Goal: Check status

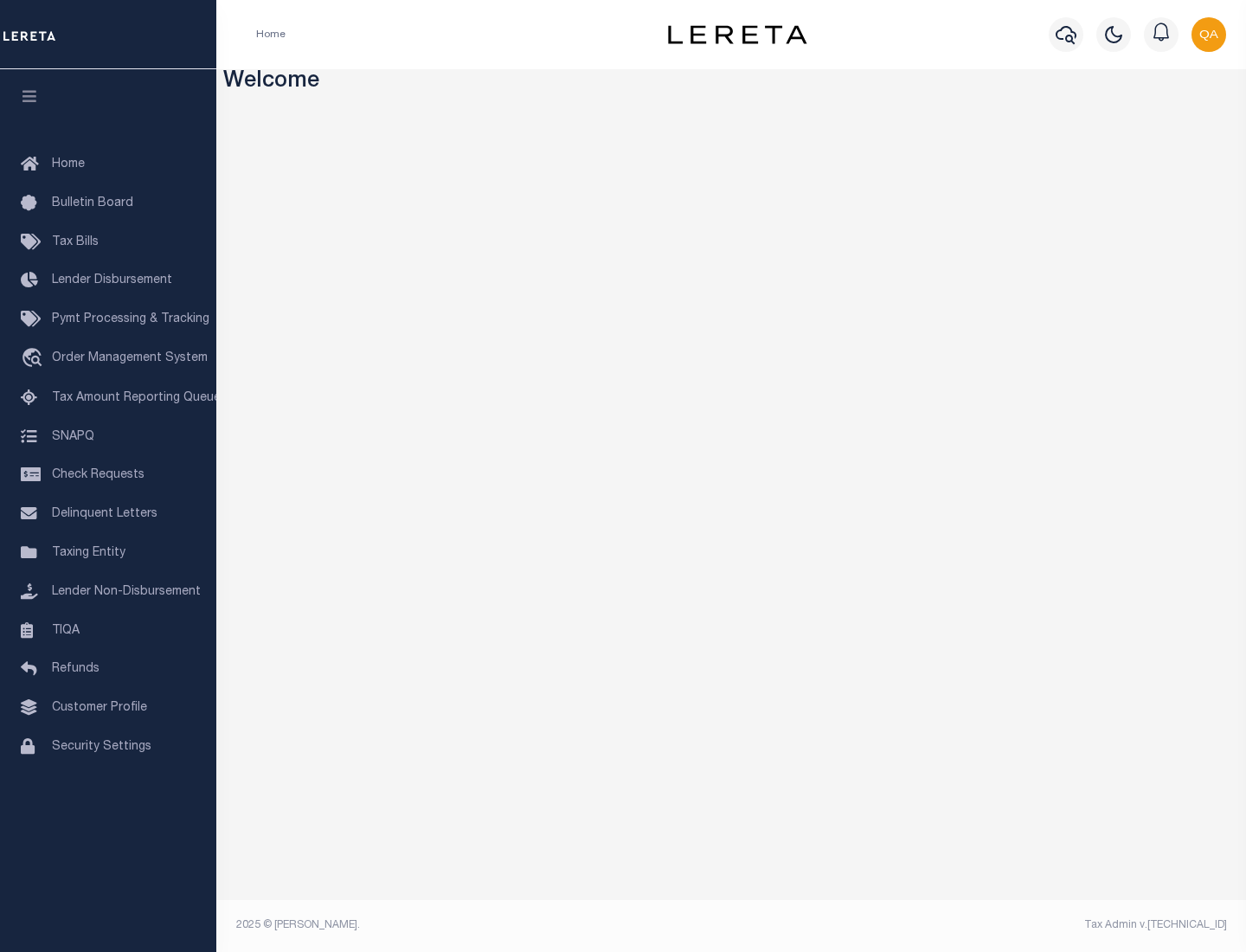
click at [108, 476] on span "Check Requests" at bounding box center [98, 476] width 93 height 12
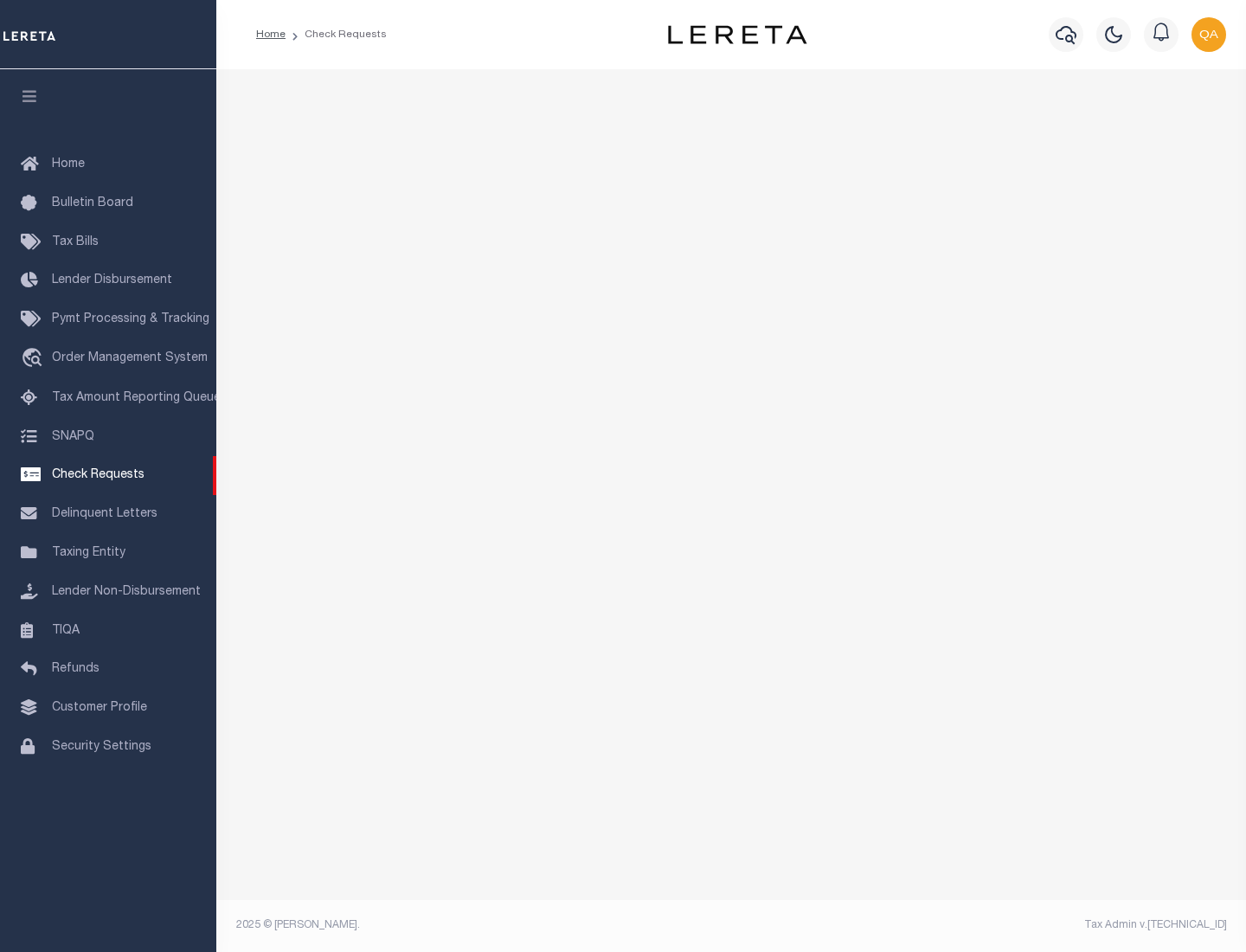
select select "50"
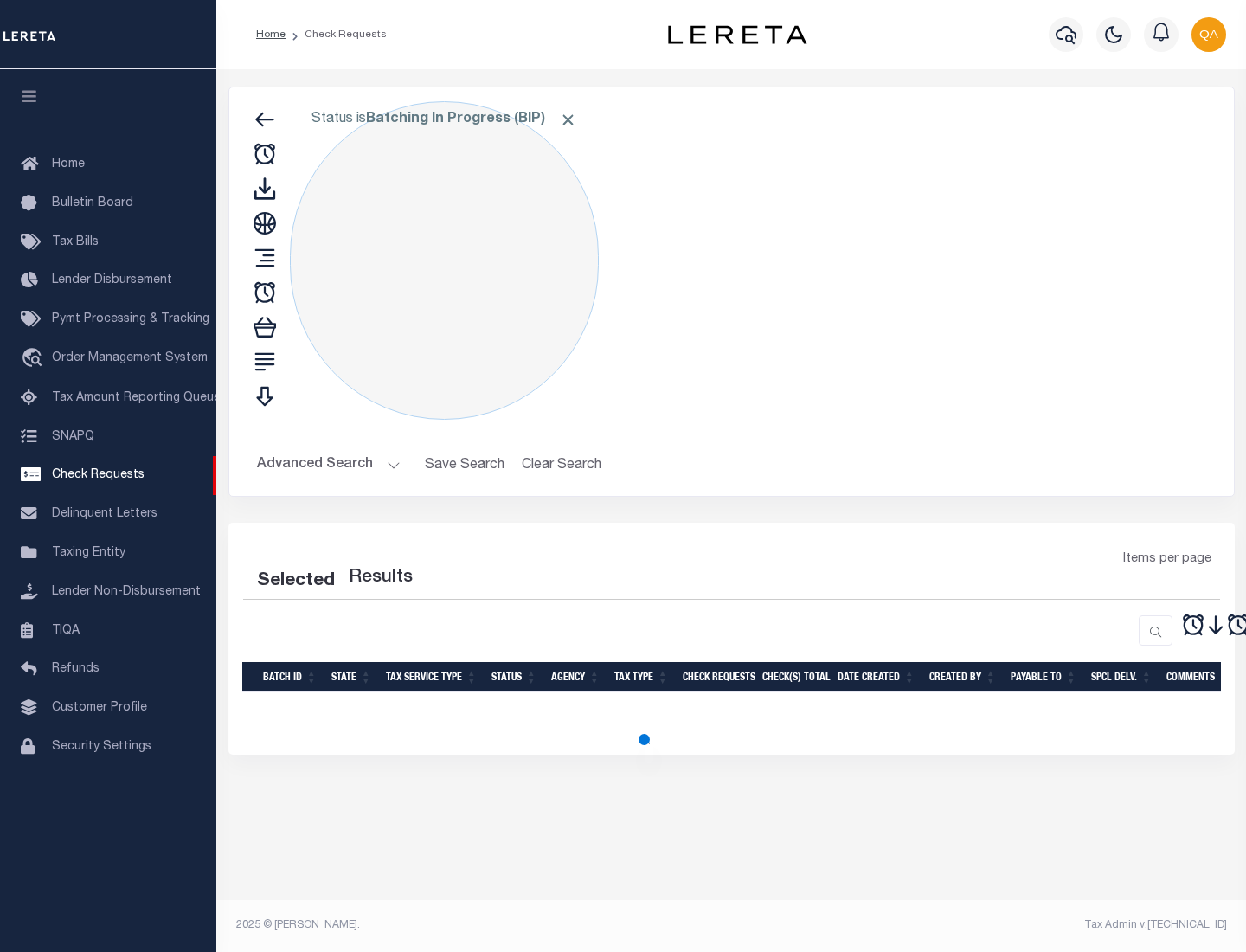
select select "50"
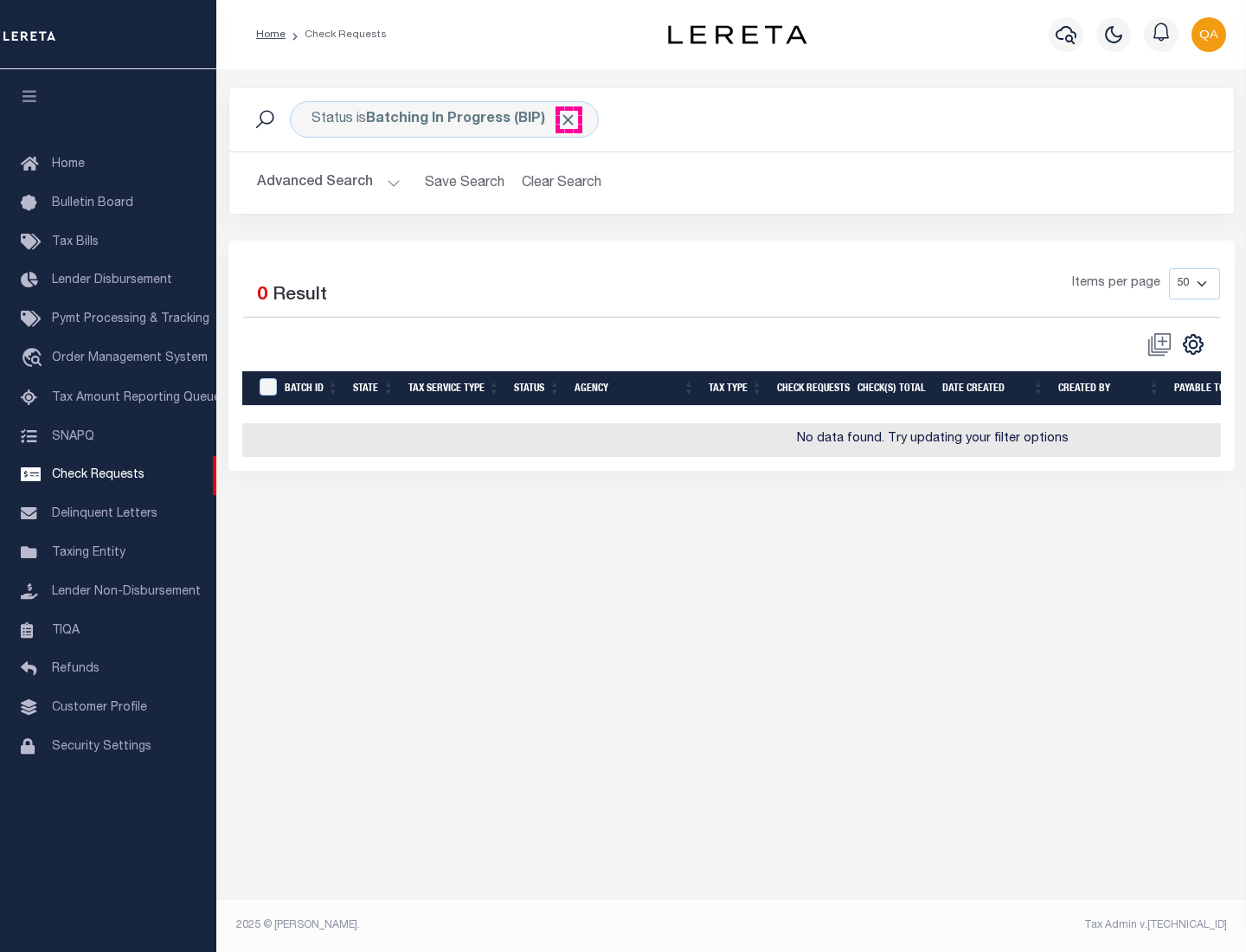
click at [568, 120] on span "Click to Remove" at bounding box center [567, 120] width 18 height 18
